Goal: Information Seeking & Learning: Learn about a topic

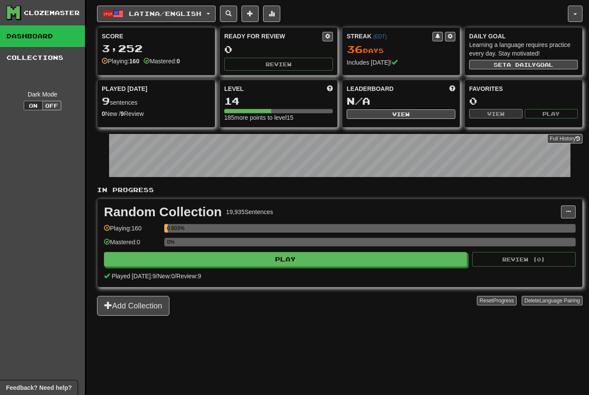
click at [166, 12] on span "Latina / English" at bounding box center [165, 13] width 72 height 7
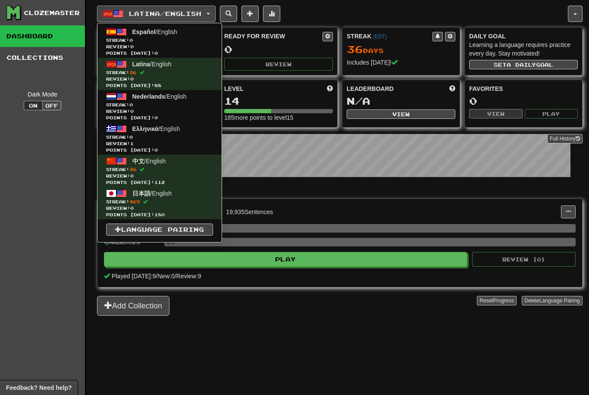
click at [155, 200] on span "Streak: 469" at bounding box center [159, 202] width 107 height 6
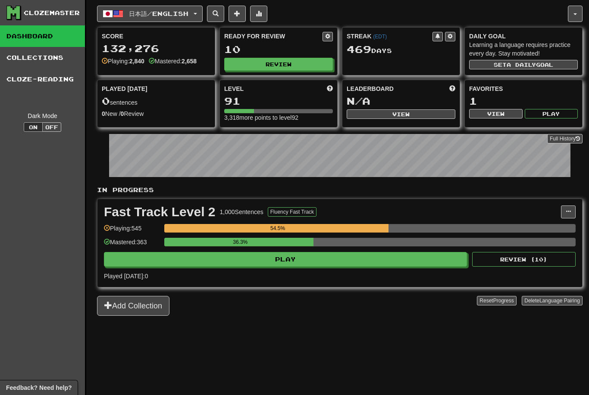
click at [287, 53] on div "10" at bounding box center [278, 49] width 109 height 11
click at [285, 56] on div "Ready for Review 10 Review" at bounding box center [278, 51] width 117 height 47
click at [279, 257] on button "Play" at bounding box center [285, 259] width 363 height 15
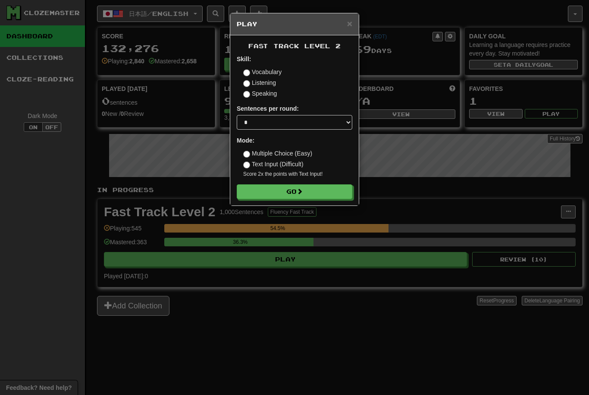
click at [289, 187] on button "Go" at bounding box center [295, 192] width 116 height 15
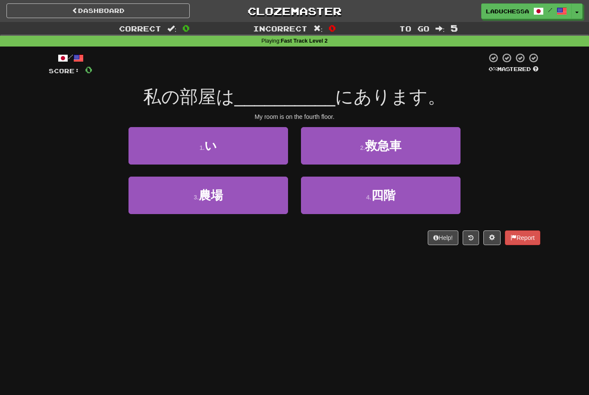
click at [347, 198] on button "4 . 四階" at bounding box center [381, 196] width 160 height 38
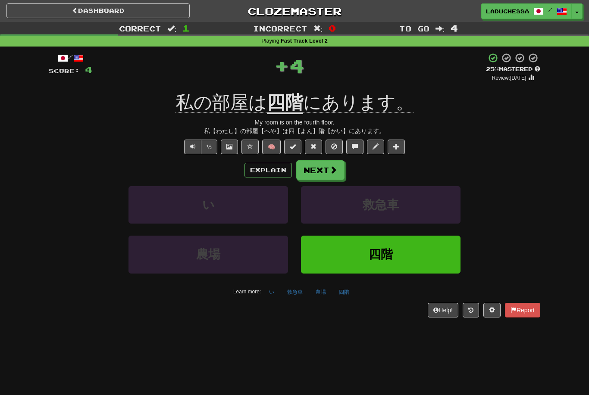
click at [320, 165] on button "Next" at bounding box center [320, 170] width 48 height 20
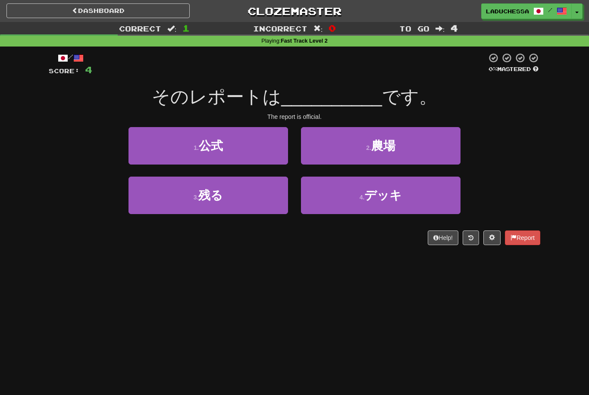
click at [159, 144] on button "1 . 公式" at bounding box center [208, 146] width 160 height 38
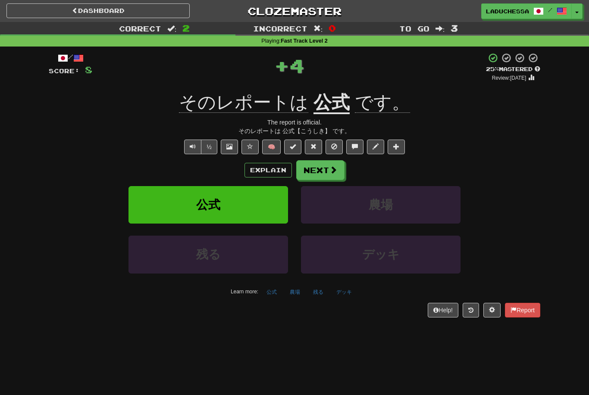
click at [317, 163] on button "Next" at bounding box center [320, 170] width 48 height 20
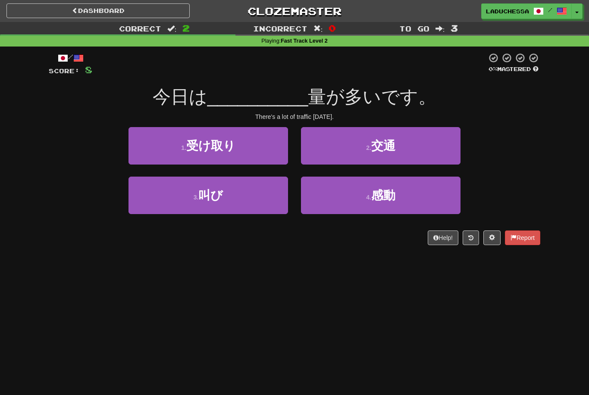
click at [363, 144] on button "2 . 交通" at bounding box center [381, 146] width 160 height 38
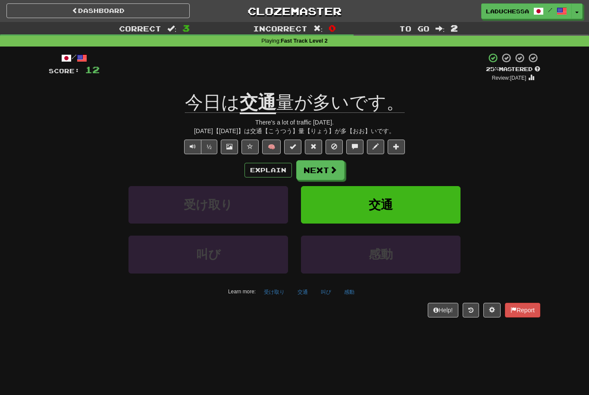
click at [313, 165] on button "Next" at bounding box center [320, 170] width 48 height 20
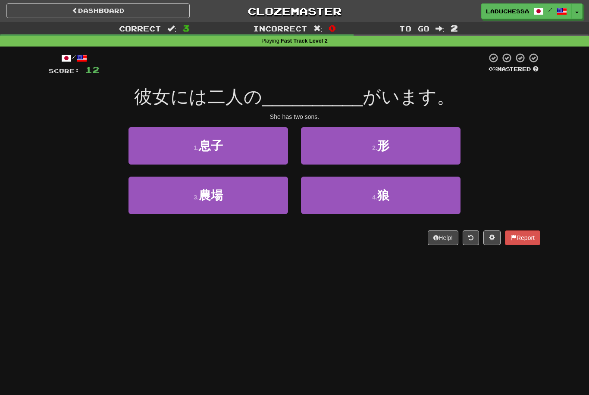
click at [353, 187] on button "4 . 狼" at bounding box center [381, 196] width 160 height 38
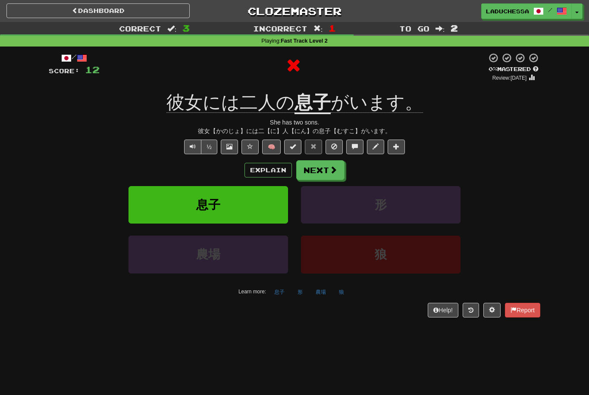
click at [316, 167] on button "Next" at bounding box center [320, 170] width 48 height 20
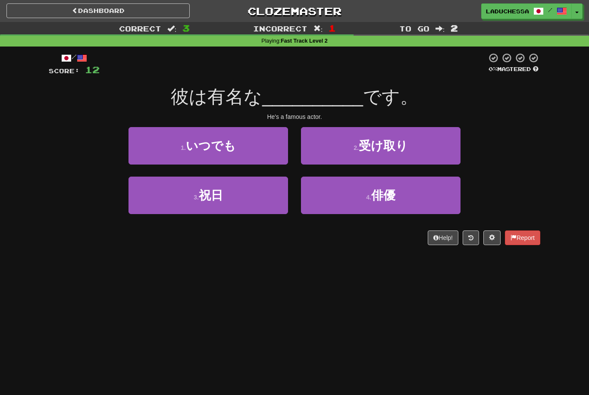
click at [348, 194] on button "4 . 俳優" at bounding box center [381, 196] width 160 height 38
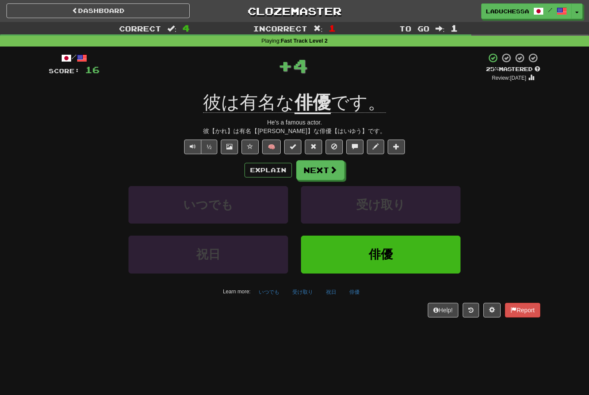
click at [320, 169] on button "Next" at bounding box center [320, 170] width 48 height 20
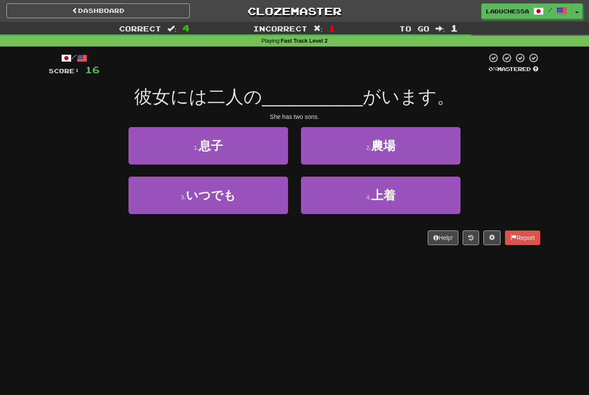
click at [178, 131] on button "1 . 息子" at bounding box center [208, 146] width 160 height 38
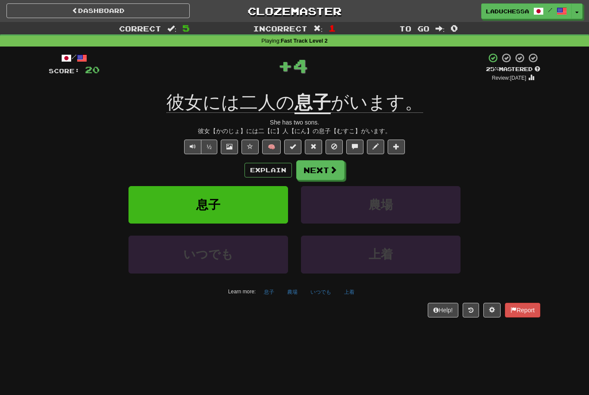
click at [326, 174] on button "Next" at bounding box center [320, 170] width 48 height 20
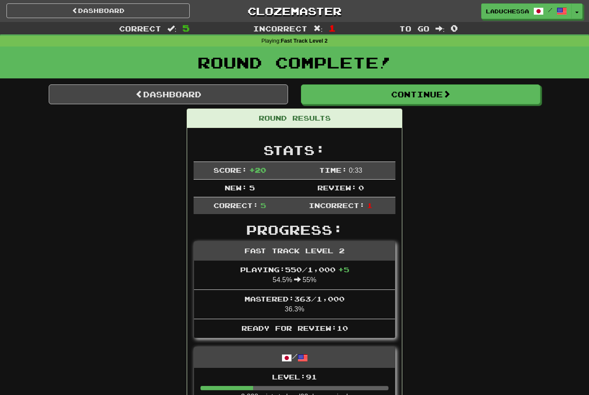
click at [138, 94] on span at bounding box center [139, 94] width 8 height 8
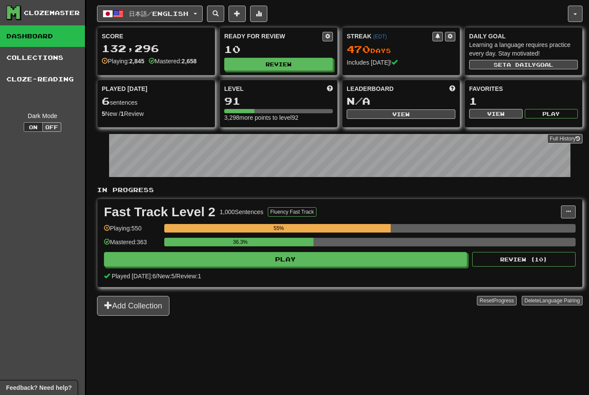
click at [269, 60] on button "Review" at bounding box center [278, 64] width 109 height 13
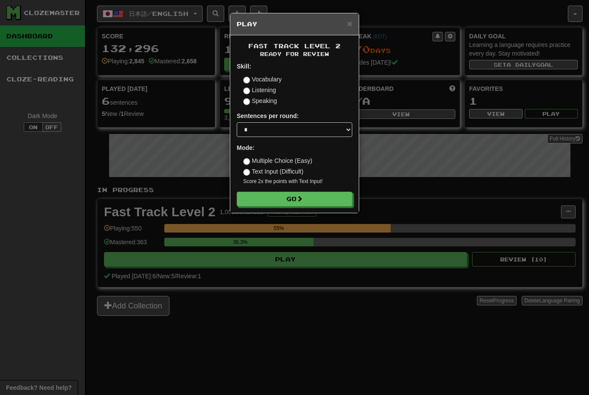
click at [287, 194] on button "Go" at bounding box center [295, 199] width 116 height 15
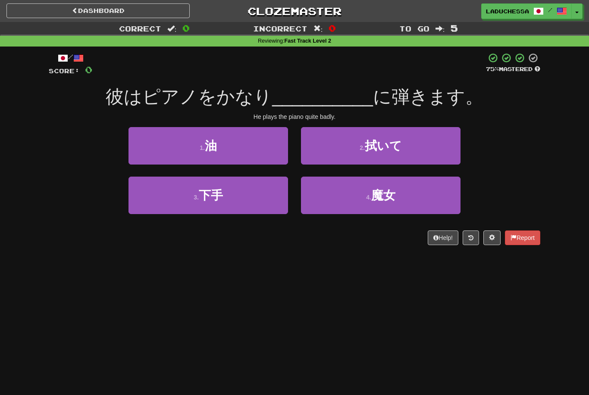
click at [174, 195] on button "3 . 下手" at bounding box center [208, 196] width 160 height 38
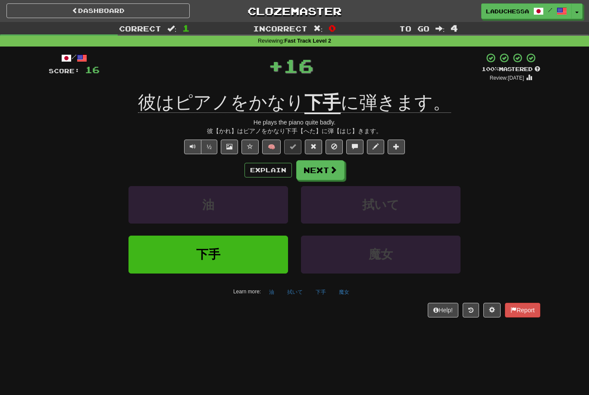
click at [319, 160] on button "Next" at bounding box center [320, 170] width 48 height 20
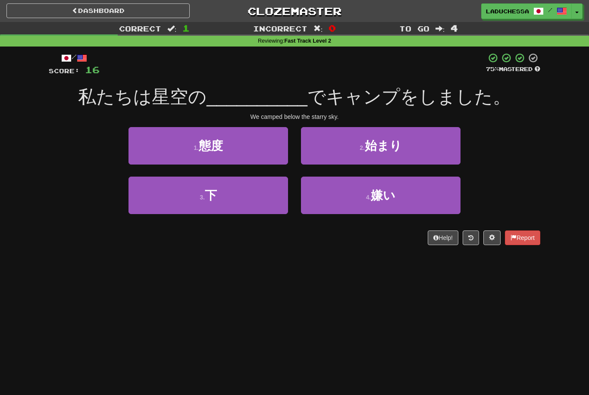
click at [166, 203] on button "3 . 下" at bounding box center [208, 196] width 160 height 38
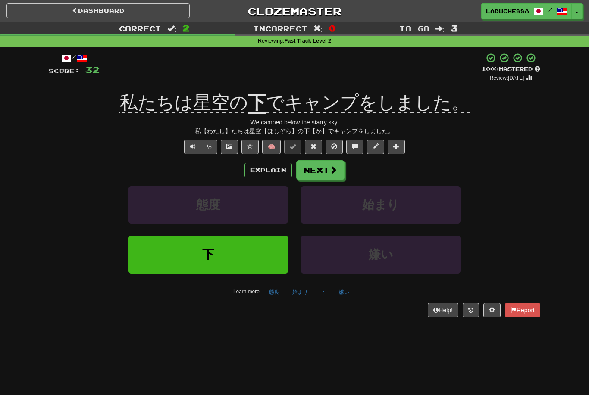
click at [320, 172] on button "Next" at bounding box center [320, 170] width 48 height 20
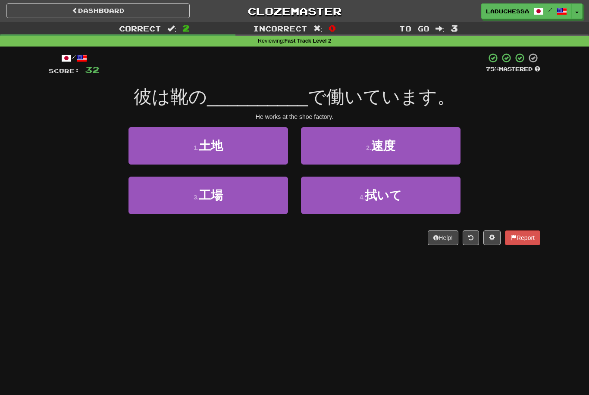
click at [241, 199] on button "3 . 工場" at bounding box center [208, 196] width 160 height 38
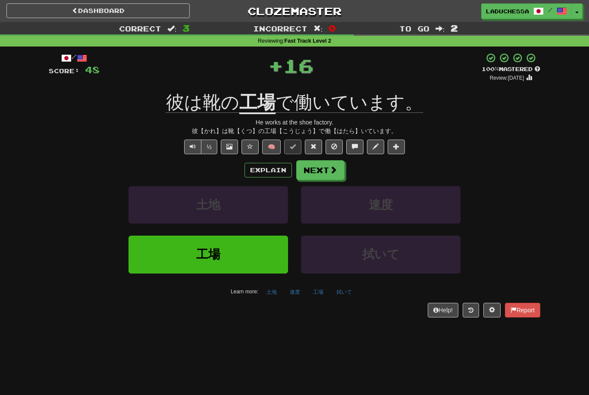
click at [323, 167] on button "Next" at bounding box center [320, 170] width 48 height 20
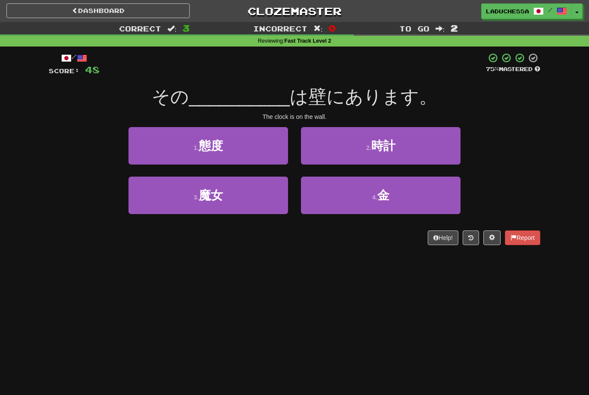
click at [397, 161] on button "2 . 時計" at bounding box center [381, 146] width 160 height 38
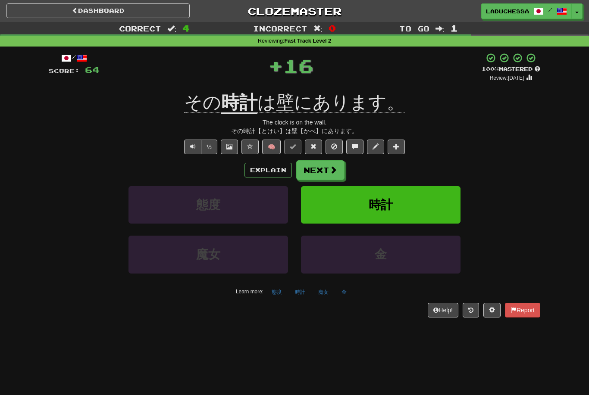
click at [325, 168] on button "Next" at bounding box center [320, 170] width 48 height 20
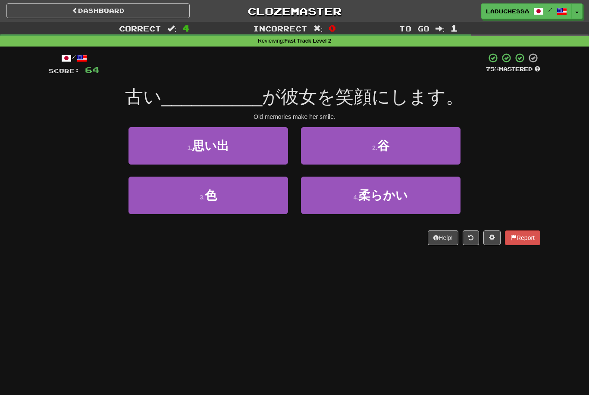
click at [256, 151] on button "1 . 思い出" at bounding box center [208, 146] width 160 height 38
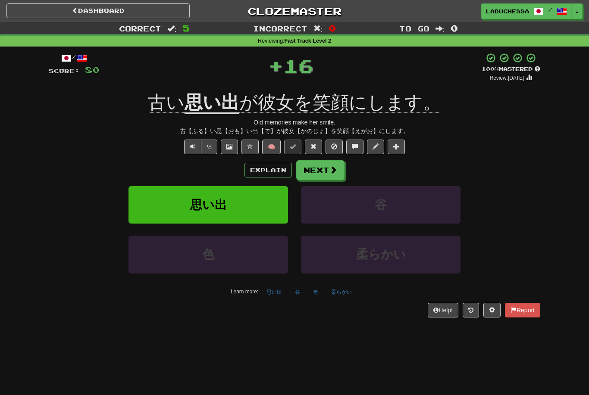
click at [323, 172] on button "Next" at bounding box center [320, 170] width 48 height 20
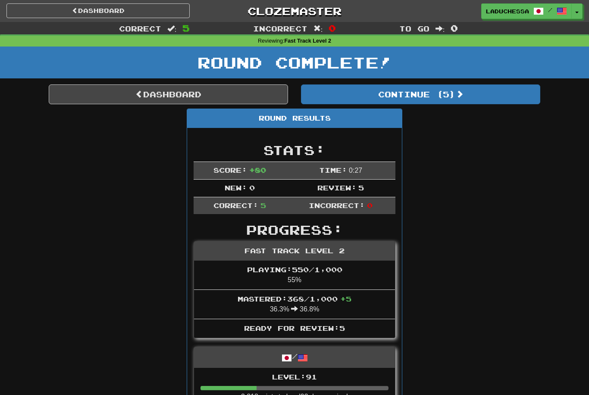
click at [446, 97] on button "Continue ( 5 )" at bounding box center [420, 95] width 239 height 20
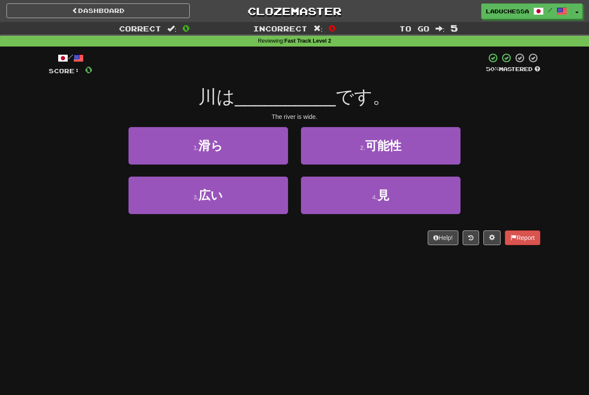
click at [150, 199] on button "3 . 広い" at bounding box center [208, 196] width 160 height 38
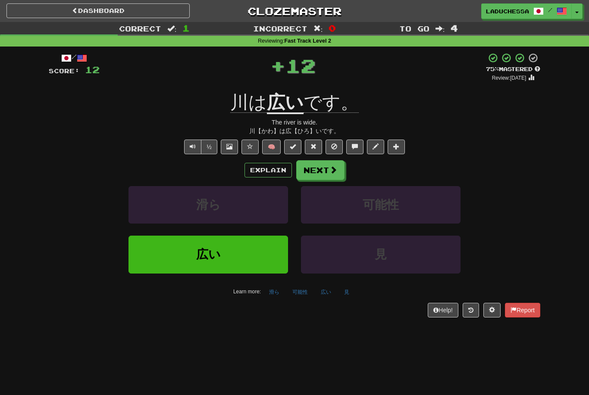
click at [328, 163] on button "Next" at bounding box center [320, 170] width 48 height 20
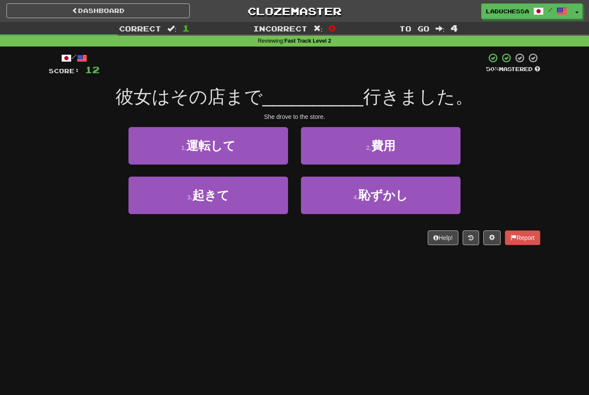
click at [164, 142] on button "1 . 運転して" at bounding box center [208, 146] width 160 height 38
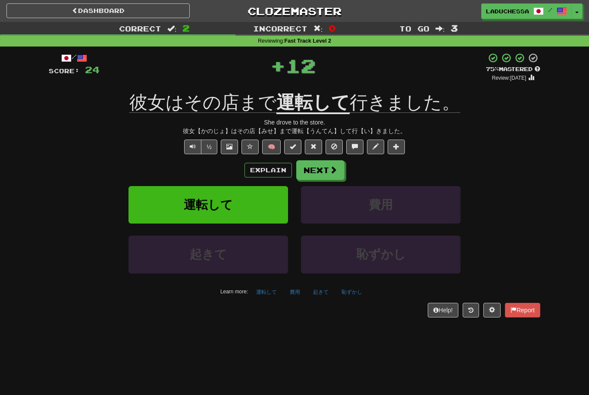
click at [316, 167] on button "Next" at bounding box center [320, 170] width 48 height 20
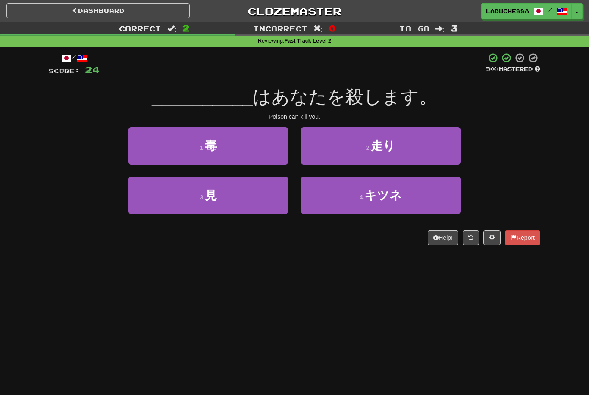
click at [153, 144] on button "1 . 毒" at bounding box center [208, 146] width 160 height 38
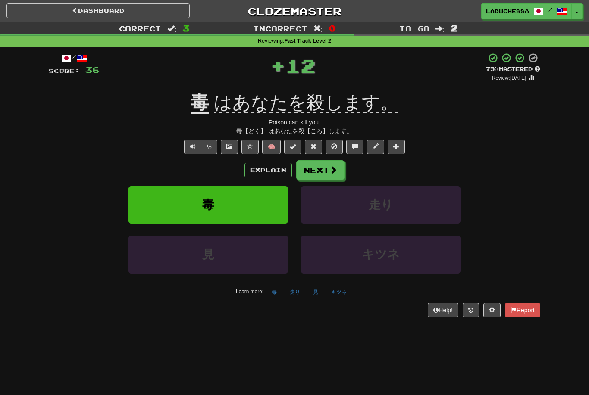
click at [318, 163] on button "Next" at bounding box center [320, 170] width 48 height 20
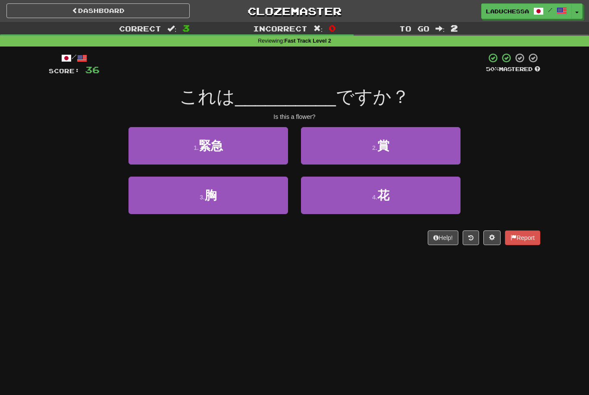
click at [360, 202] on button "4 . 花" at bounding box center [381, 196] width 160 height 38
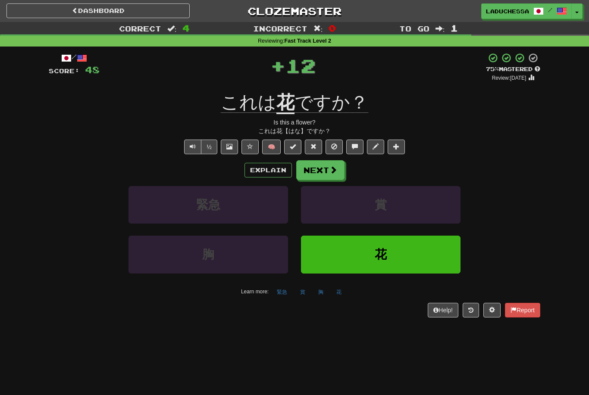
click at [316, 170] on button "Next" at bounding box center [320, 170] width 48 height 20
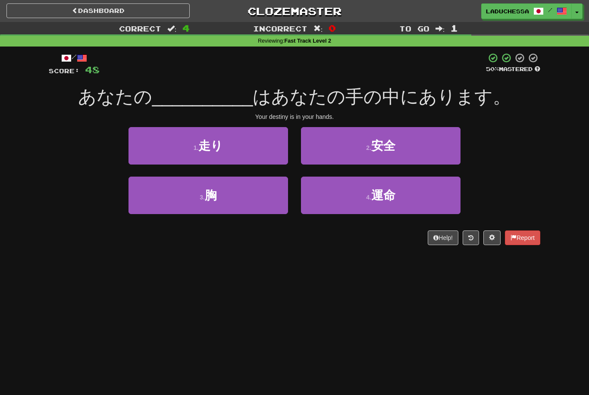
click at [334, 198] on button "4 . 運命" at bounding box center [381, 196] width 160 height 38
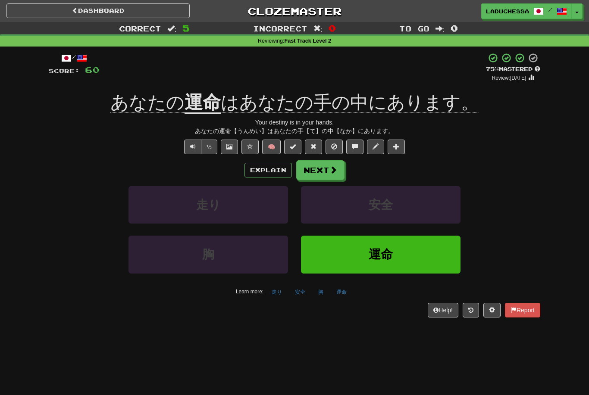
click at [327, 163] on button "Next" at bounding box center [320, 170] width 48 height 20
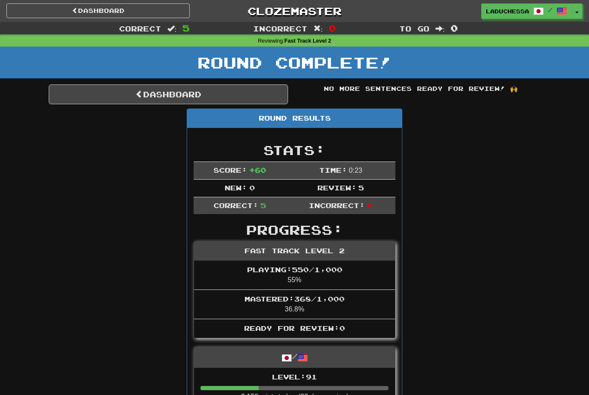
click at [100, 94] on link "Dashboard" at bounding box center [168, 95] width 239 height 20
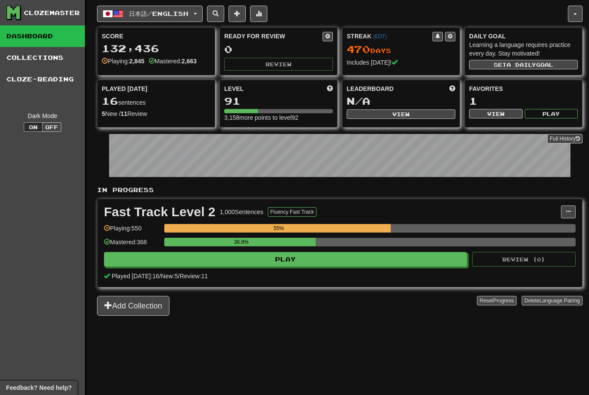
click at [136, 13] on span "日本語 / English" at bounding box center [158, 13] width 59 height 7
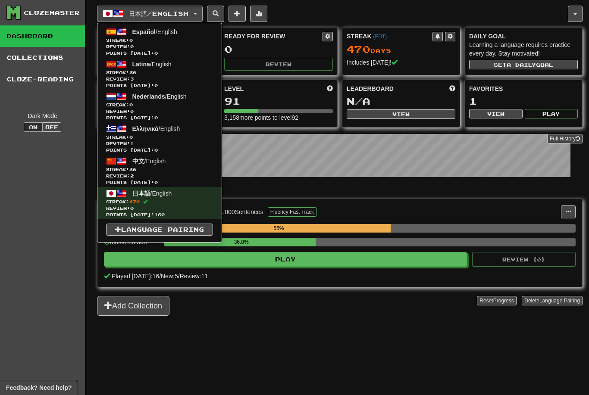
click at [152, 166] on link "中文 / English Streak: 36 Review: 2 Points [DATE]: 0" at bounding box center [159, 171] width 124 height 32
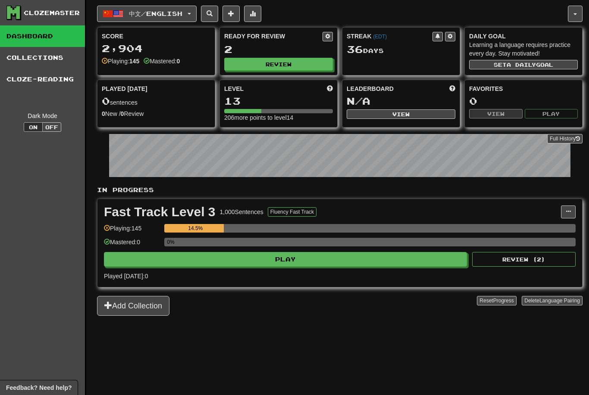
click at [400, 261] on button "Play" at bounding box center [285, 259] width 363 height 15
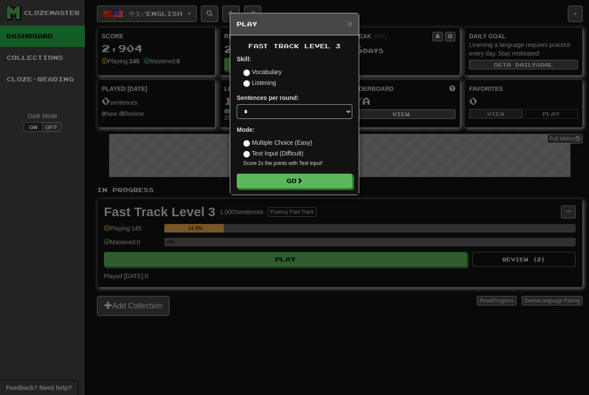
click at [309, 186] on button "Go" at bounding box center [295, 181] width 116 height 15
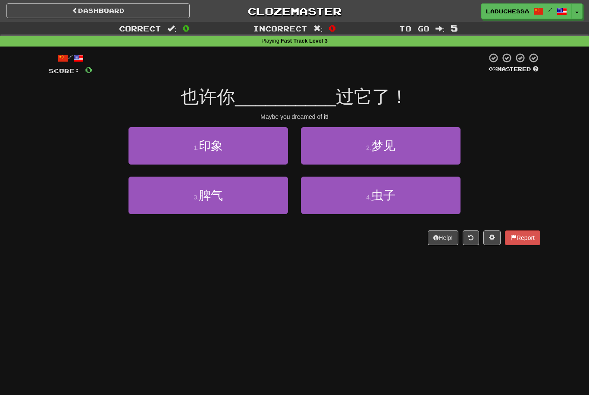
click at [399, 153] on button "2 . 梦见" at bounding box center [381, 146] width 160 height 38
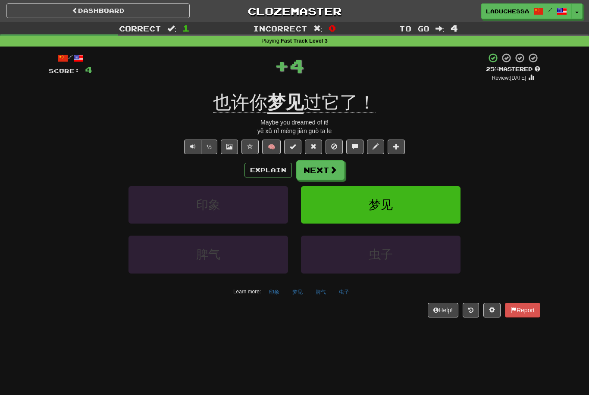
click at [327, 170] on button "Next" at bounding box center [320, 170] width 48 height 20
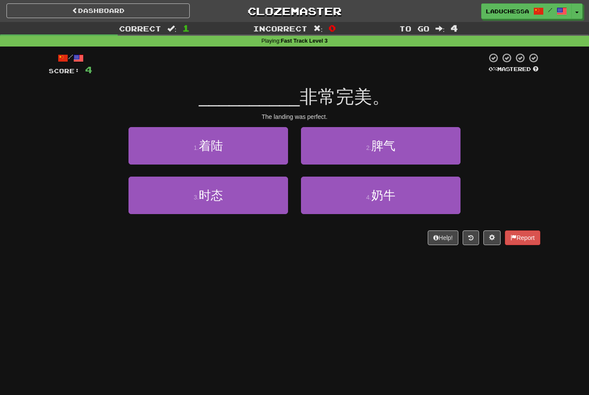
click at [244, 151] on button "1 . 着陆" at bounding box center [208, 146] width 160 height 38
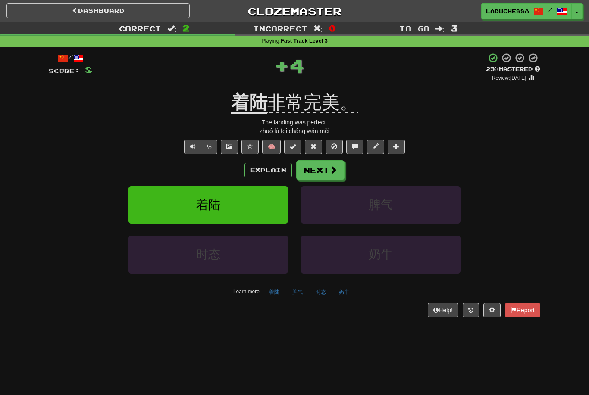
click at [322, 169] on button "Next" at bounding box center [320, 170] width 48 height 20
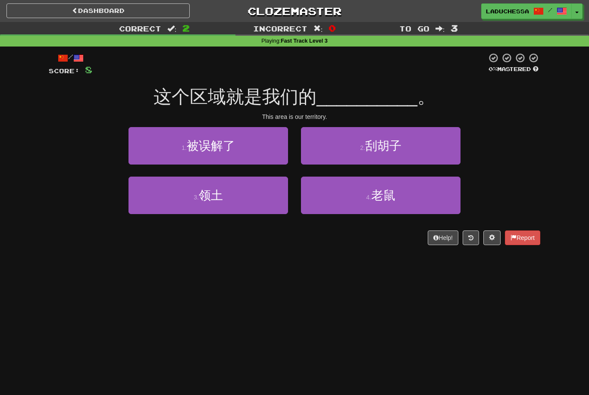
click at [263, 198] on button "3 . 领土" at bounding box center [208, 196] width 160 height 38
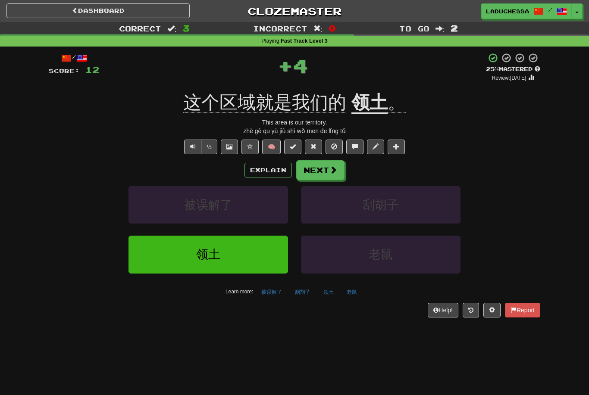
click at [329, 172] on span at bounding box center [333, 170] width 8 height 8
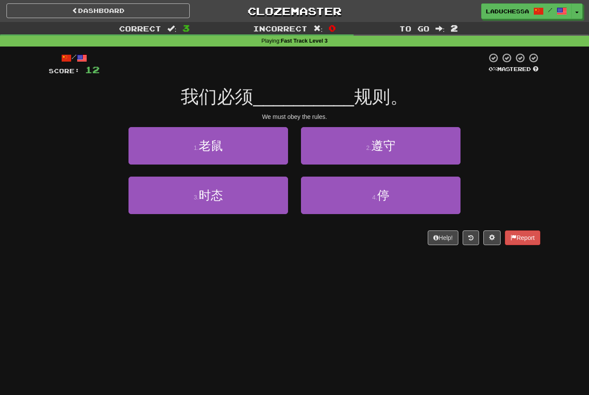
click at [411, 144] on button "2 . 遵守" at bounding box center [381, 146] width 160 height 38
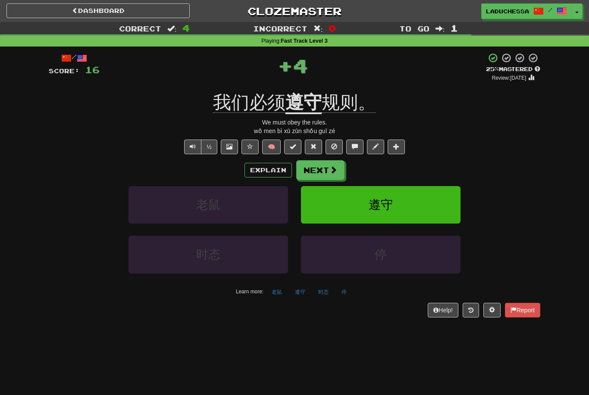
click at [329, 172] on span at bounding box center [333, 170] width 8 height 8
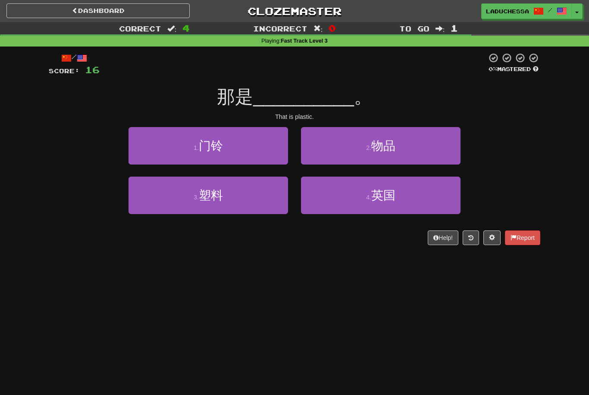
click at [240, 202] on button "3 . 塑料" at bounding box center [208, 196] width 160 height 38
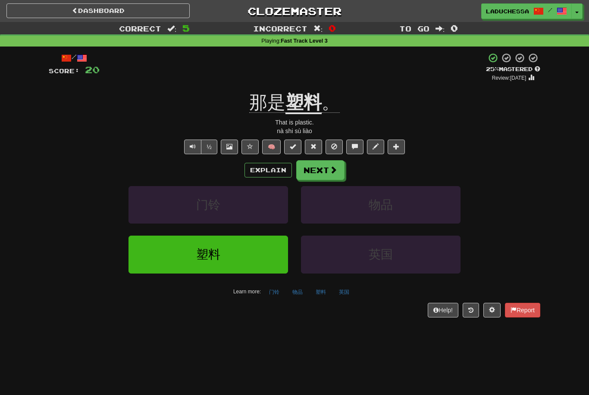
click at [318, 173] on button "Next" at bounding box center [320, 170] width 48 height 20
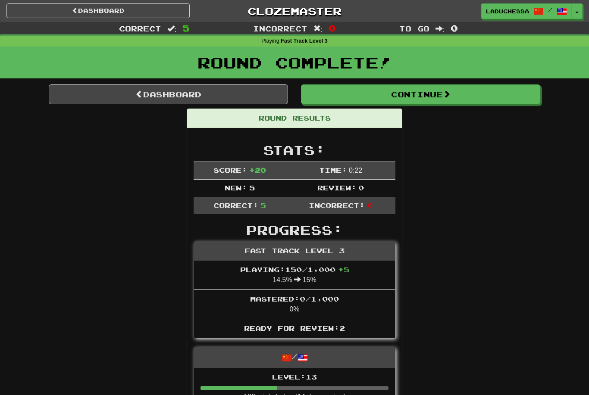
click at [162, 96] on link "Dashboard" at bounding box center [168, 95] width 239 height 20
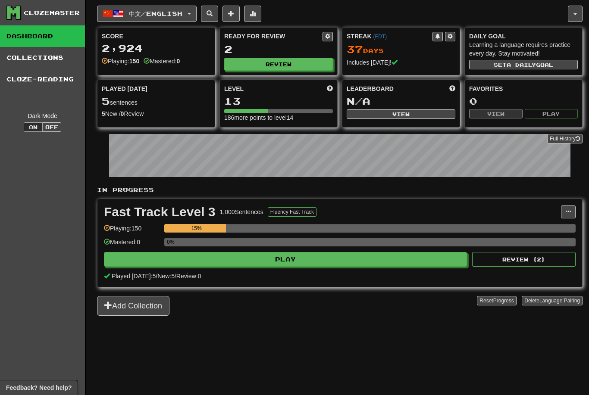
click at [177, 9] on button "中文 / English" at bounding box center [147, 14] width 100 height 16
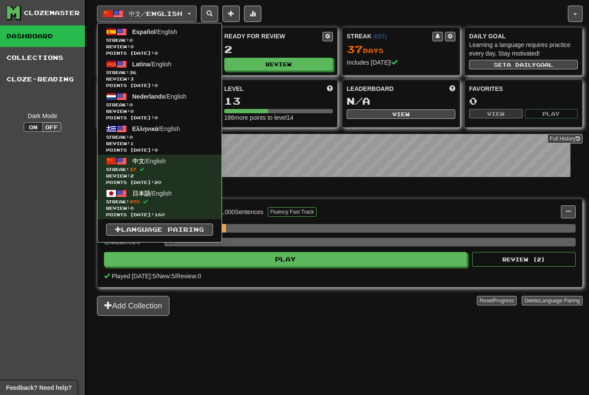
click at [157, 72] on span "Streak: 36" at bounding box center [159, 72] width 107 height 6
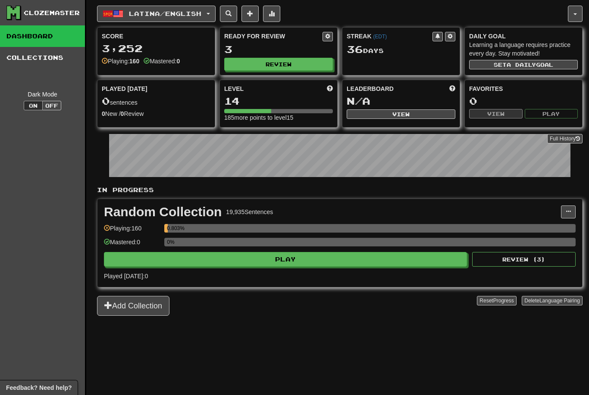
click at [349, 266] on button "Play" at bounding box center [285, 259] width 363 height 15
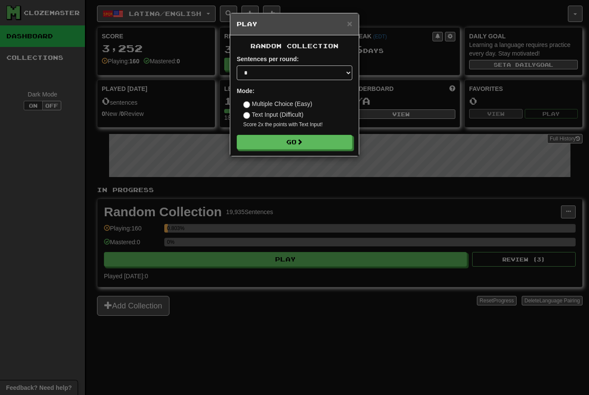
click at [302, 144] on span at bounding box center [300, 142] width 6 height 6
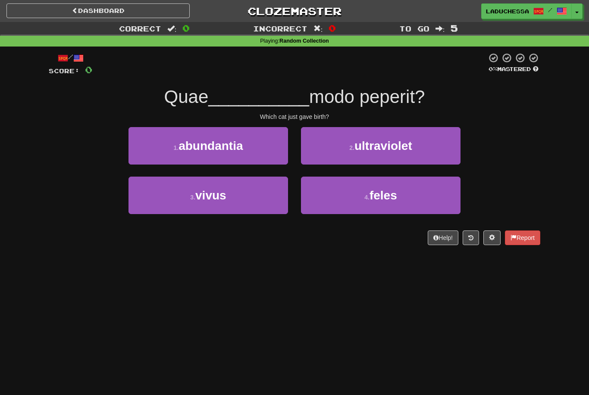
click at [397, 197] on span "feles" at bounding box center [383, 195] width 28 height 13
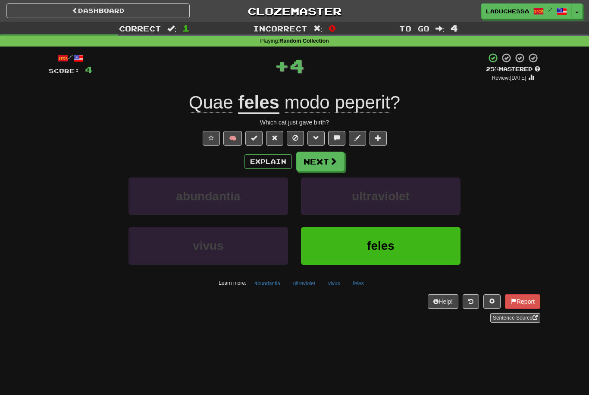
click at [326, 158] on button "Next" at bounding box center [320, 162] width 48 height 20
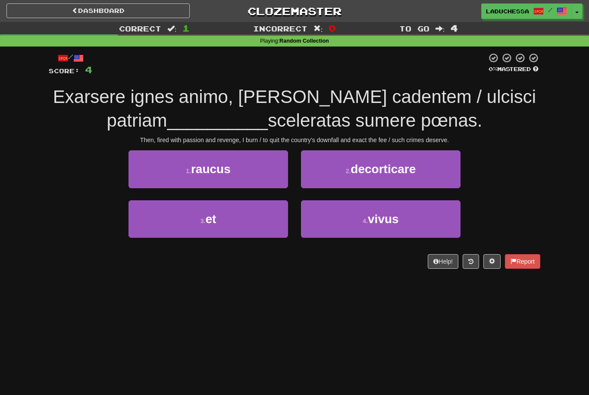
click at [237, 223] on button "3 . et" at bounding box center [208, 219] width 160 height 38
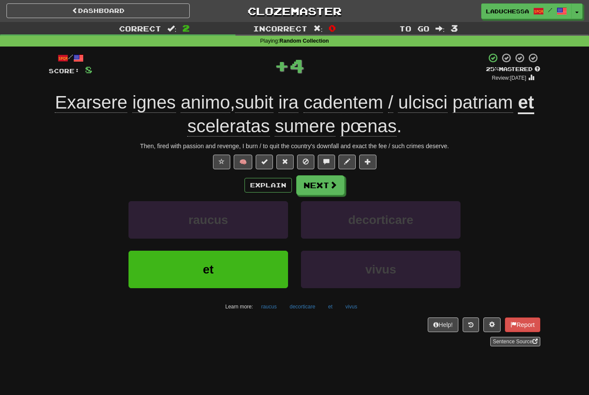
click at [331, 181] on span at bounding box center [333, 185] width 8 height 8
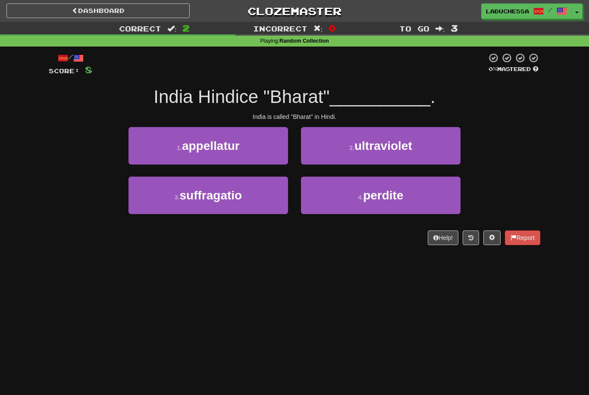
click at [236, 149] on span "appellatur" at bounding box center [211, 145] width 58 height 13
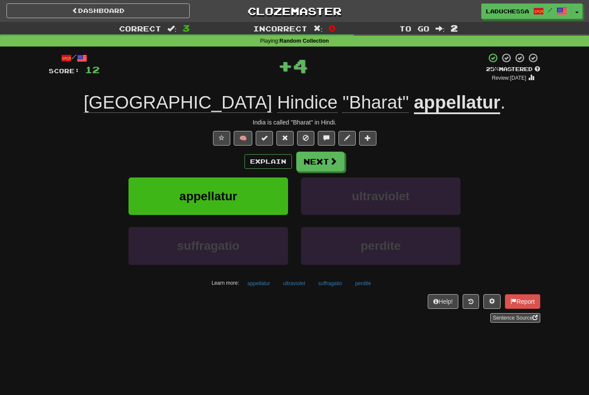
click at [326, 164] on button "Next" at bounding box center [320, 162] width 48 height 20
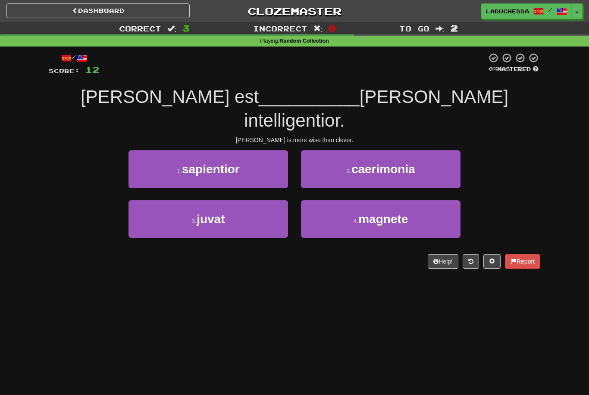
click at [248, 151] on button "1 . sapientior" at bounding box center [208, 169] width 160 height 38
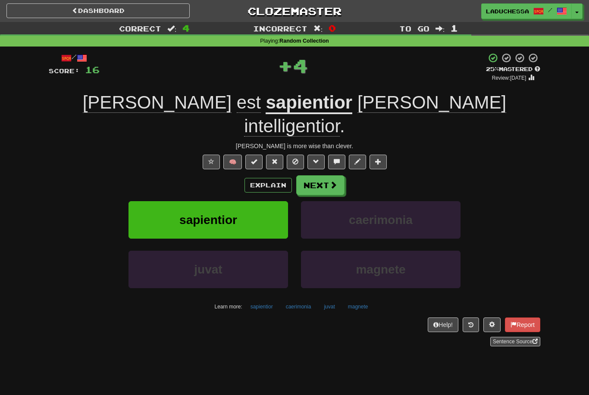
click at [330, 181] on span at bounding box center [333, 185] width 8 height 8
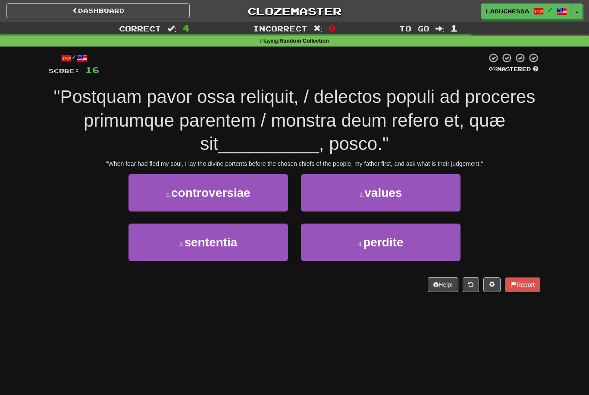
click at [250, 242] on button "3 . sententia" at bounding box center [208, 243] width 160 height 38
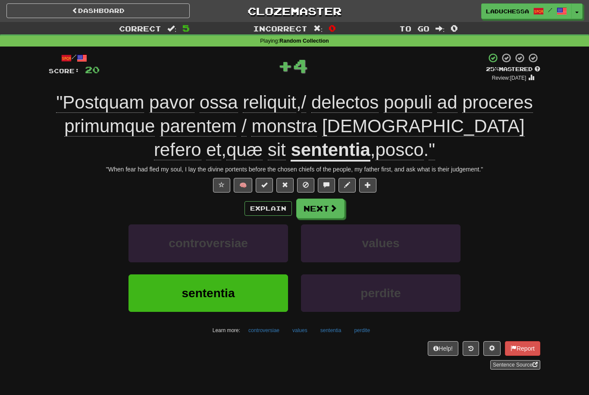
click at [321, 210] on button "Next" at bounding box center [320, 209] width 48 height 20
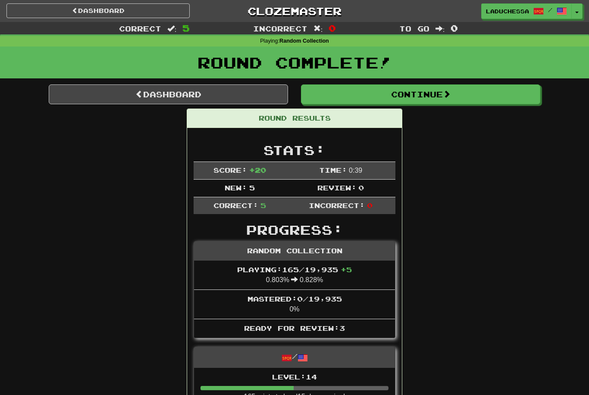
click at [172, 97] on link "Dashboard" at bounding box center [168, 95] width 239 height 20
